Goal: Transaction & Acquisition: Purchase product/service

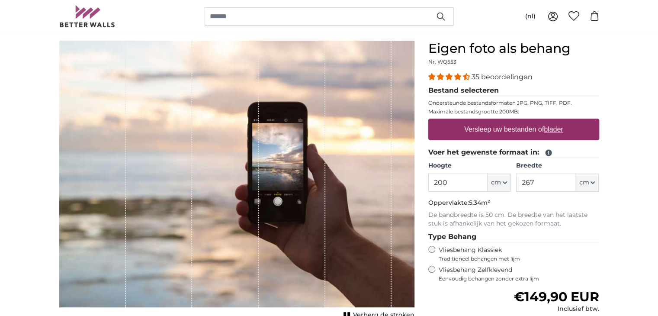
drag, startPoint x: 434, startPoint y: 182, endPoint x: 469, endPoint y: 179, distance: 35.2
click at [469, 179] on input "200" at bounding box center [457, 182] width 59 height 18
type input "477"
click at [531, 180] on input "267" at bounding box center [545, 182] width 59 height 18
drag, startPoint x: 524, startPoint y: 179, endPoint x: 556, endPoint y: 178, distance: 32.5
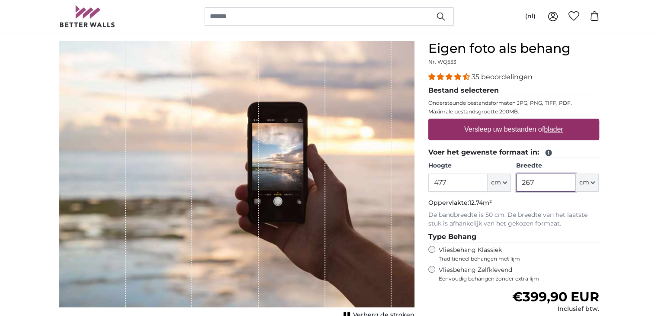
click at [556, 178] on input "267" at bounding box center [545, 182] width 59 height 18
drag, startPoint x: 521, startPoint y: 180, endPoint x: 567, endPoint y: 180, distance: 46.7
click at [567, 180] on input "267" at bounding box center [545, 182] width 59 height 18
type input "440"
click at [534, 208] on fieldset "Voer het gewenste formaat in: Hoogte 477 ft cm Centimeter (cm) Inches (inch) Fe…" at bounding box center [513, 187] width 171 height 81
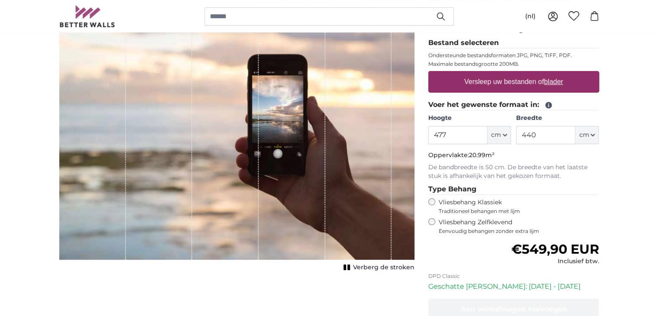
scroll to position [144, 0]
